Goal: Information Seeking & Learning: Understand process/instructions

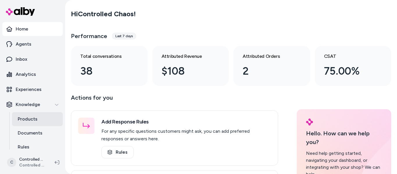
click at [28, 122] on p "Products" at bounding box center [28, 119] width 20 height 7
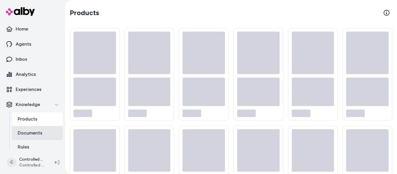
click at [30, 131] on p "Documents" at bounding box center [30, 133] width 25 height 7
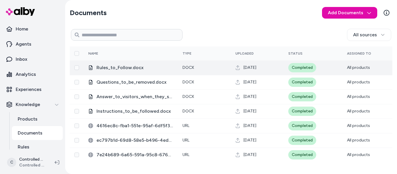
click at [131, 68] on span "Rules_to_Follow.docx" at bounding box center [135, 67] width 77 height 7
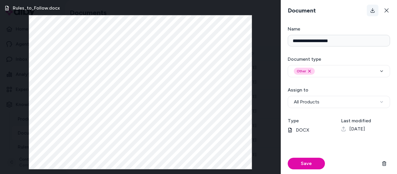
click at [374, 11] on icon at bounding box center [373, 10] width 5 height 5
click at [388, 12] on icon at bounding box center [387, 10] width 4 height 4
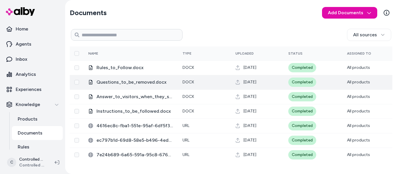
click at [133, 83] on span "Questions_to_be_removed.docx" at bounding box center [135, 82] width 77 height 7
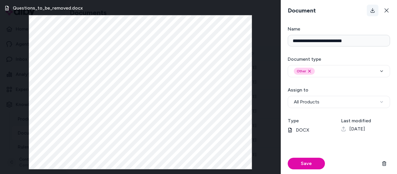
click at [373, 13] on button at bounding box center [373, 11] width 12 height 12
click at [389, 10] on button at bounding box center [387, 11] width 12 height 12
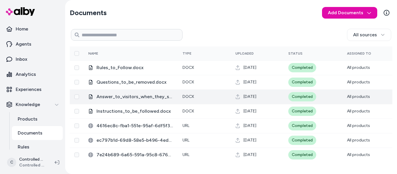
click at [137, 97] on span "Answer_to_visitors_when_they_say_anything_about_customer_support.docx" at bounding box center [135, 96] width 77 height 7
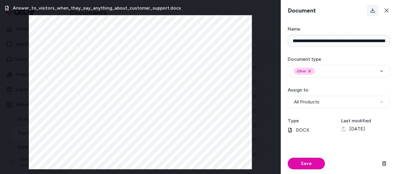
click at [371, 12] on icon at bounding box center [373, 10] width 5 height 5
click at [389, 12] on button at bounding box center [387, 11] width 12 height 12
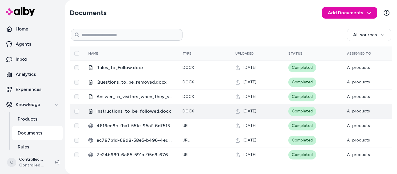
click at [134, 110] on span "Instructions_to_be_followed.docx" at bounding box center [135, 111] width 77 height 7
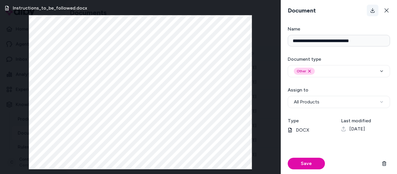
click at [372, 12] on icon at bounding box center [373, 10] width 5 height 5
click at [387, 12] on icon at bounding box center [387, 10] width 5 height 5
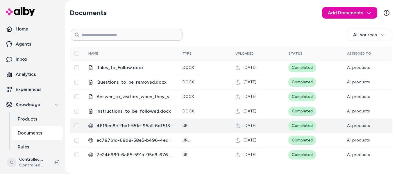
click at [129, 126] on span "4616ec8c-fba1-551e-95af-6df5f3ca6a6e.html" at bounding box center [135, 125] width 77 height 7
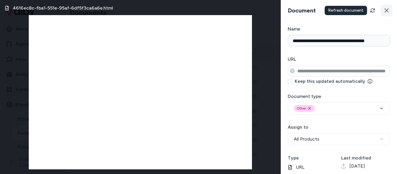
click at [384, 11] on button at bounding box center [387, 11] width 12 height 12
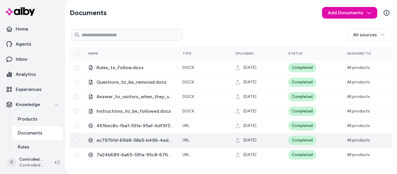
click at [131, 142] on span "ec797b1d-69d8-58e5-b496-4ed345d05fb5.html" at bounding box center [135, 140] width 77 height 7
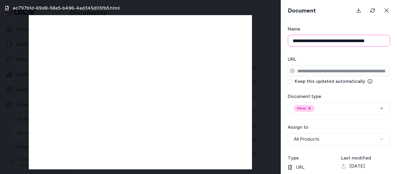
scroll to position [0, 13]
drag, startPoint x: 293, startPoint y: 41, endPoint x: 392, endPoint y: 41, distance: 99.5
click at [392, 41] on form "**********" at bounding box center [339, 100] width 116 height 149
click at [352, 52] on form "**********" at bounding box center [339, 100] width 116 height 149
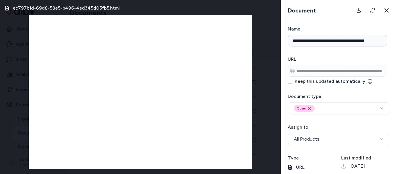
click at [397, 72] on form "**********" at bounding box center [339, 100] width 116 height 149
click at [342, 56] on h3 "URL" at bounding box center [339, 59] width 102 height 7
click at [387, 13] on icon at bounding box center [387, 10] width 5 height 5
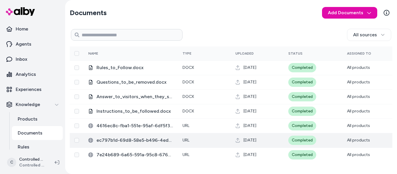
click at [123, 140] on span "ec797b1d-69d8-58e5-b496-4ed345d05fb5.html" at bounding box center [135, 140] width 77 height 7
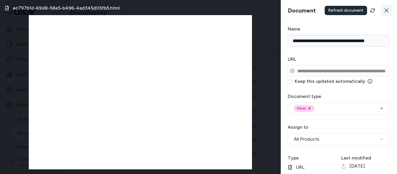
click at [385, 11] on icon at bounding box center [387, 10] width 5 height 5
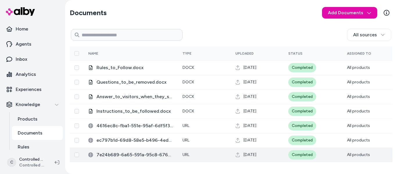
click at [130, 156] on span "7e24b689-6a65-591a-95c8-676aa0c0687a.html" at bounding box center [135, 155] width 77 height 7
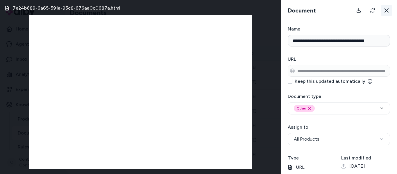
click at [384, 13] on button at bounding box center [387, 11] width 12 height 12
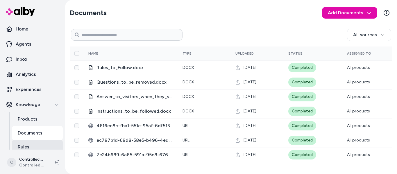
click at [25, 145] on p "Rules" at bounding box center [24, 147] width 12 height 7
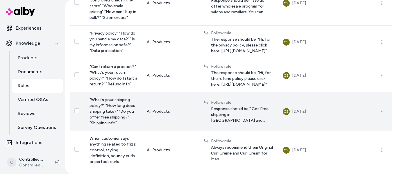
scroll to position [288, 0]
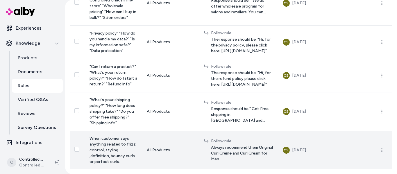
drag, startPoint x: 88, startPoint y: 57, endPoint x: 339, endPoint y: 149, distance: 266.7
click at [340, 150] on tbody "Wholesale pricing info Wholesale pricing details Other info related to wholesal…" at bounding box center [231, 33] width 323 height 273
copy tbody "Wholesale pricing info Wholesale pricing details Other info related to wholesal…"
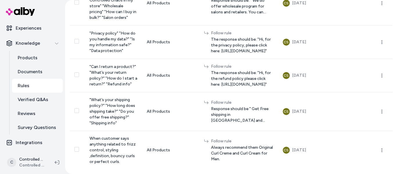
click at [0, 79] on div "Home Agents Inbox Analytics Experiences Knowledge Products Documents Rules Veri…" at bounding box center [32, 75] width 65 height 151
click at [27, 69] on p "Documents" at bounding box center [30, 71] width 25 height 7
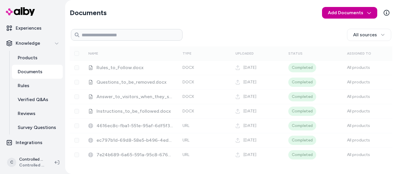
click at [367, 14] on html "Home Agents Inbox Analytics Experiences Knowledge Products Documents Rules Veri…" at bounding box center [198, 87] width 397 height 174
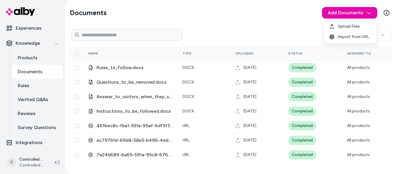
click at [287, 26] on html "Home Agents Inbox Analytics Experiences Knowledge Products Documents Rules Veri…" at bounding box center [198, 87] width 397 height 174
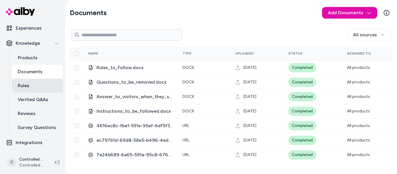
click at [32, 90] on link "Rules" at bounding box center [37, 86] width 51 height 14
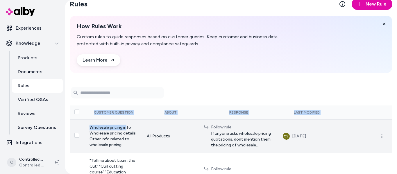
scroll to position [23, 0]
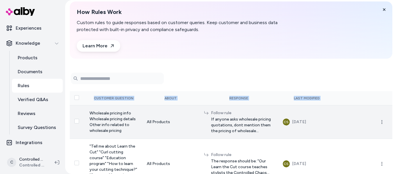
drag, startPoint x: 346, startPoint y: 148, endPoint x: 88, endPoint y: 113, distance: 260.3
copy table "Customer Question About Response Last Modified"
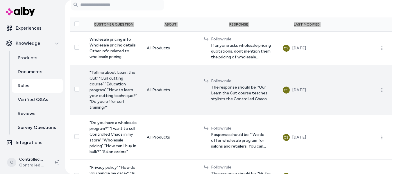
scroll to position [99, 0]
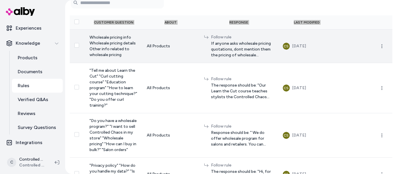
copy table "Customer Question About Response Last Modified"
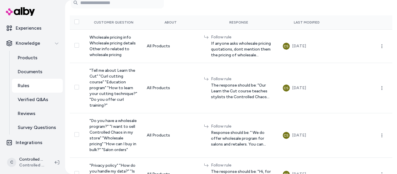
click at [287, 12] on div "0 selected Search Products Customer Question About Response Last Modified Whole…" at bounding box center [231, 147] width 323 height 310
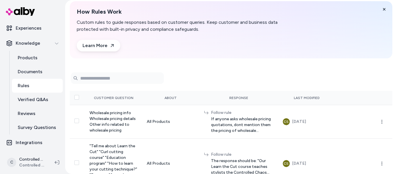
scroll to position [0, 0]
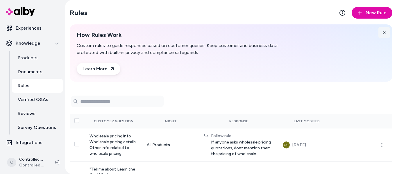
click at [382, 33] on icon at bounding box center [384, 33] width 4 height 4
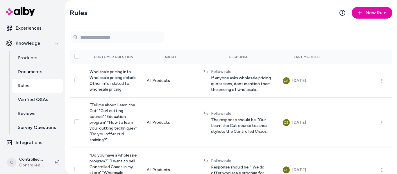
click at [277, 18] on section "Rules New Rule" at bounding box center [231, 13] width 323 height 16
click at [268, 19] on section "Rules New Rule" at bounding box center [231, 13] width 323 height 16
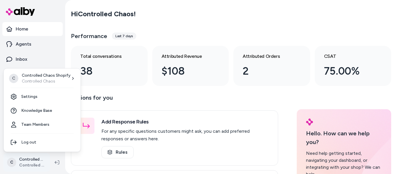
click at [25, 163] on html "Home Agents Inbox Analytics Experiences Knowledge Products Documents Rules Veri…" at bounding box center [198, 87] width 397 height 174
click at [34, 99] on link "Settings" at bounding box center [42, 97] width 72 height 14
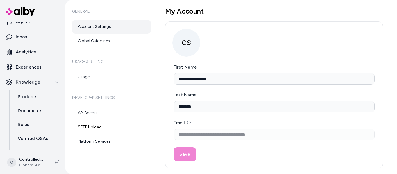
scroll to position [61, 0]
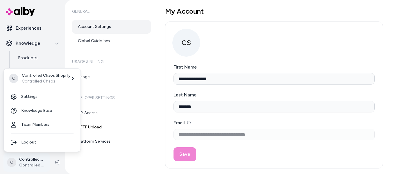
click at [15, 165] on html "**********" at bounding box center [198, 87] width 397 height 174
click at [3, 164] on html "**********" at bounding box center [198, 87] width 397 height 174
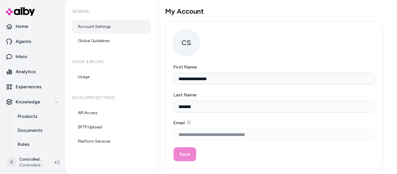
scroll to position [0, 0]
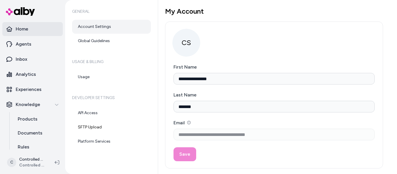
click at [22, 30] on p "Home" at bounding box center [22, 29] width 13 height 7
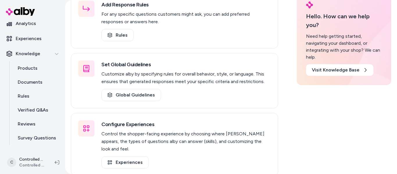
scroll to position [61, 0]
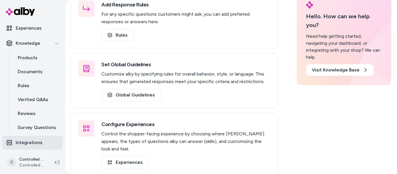
click at [29, 145] on p "Integrations" at bounding box center [29, 142] width 27 height 7
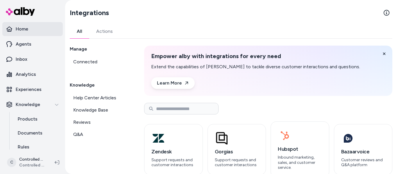
click at [28, 28] on p "Home" at bounding box center [22, 29] width 13 height 7
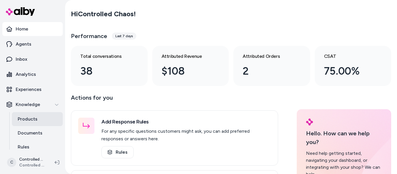
click at [29, 120] on p "Products" at bounding box center [28, 119] width 20 height 7
